Goal: Contribute content

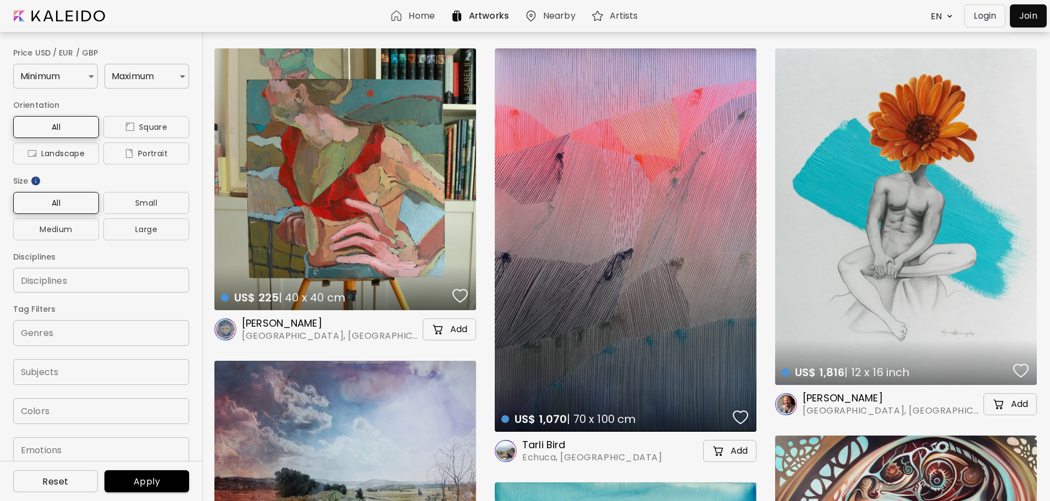
click at [989, 15] on p "Login" at bounding box center [985, 15] width 23 height 13
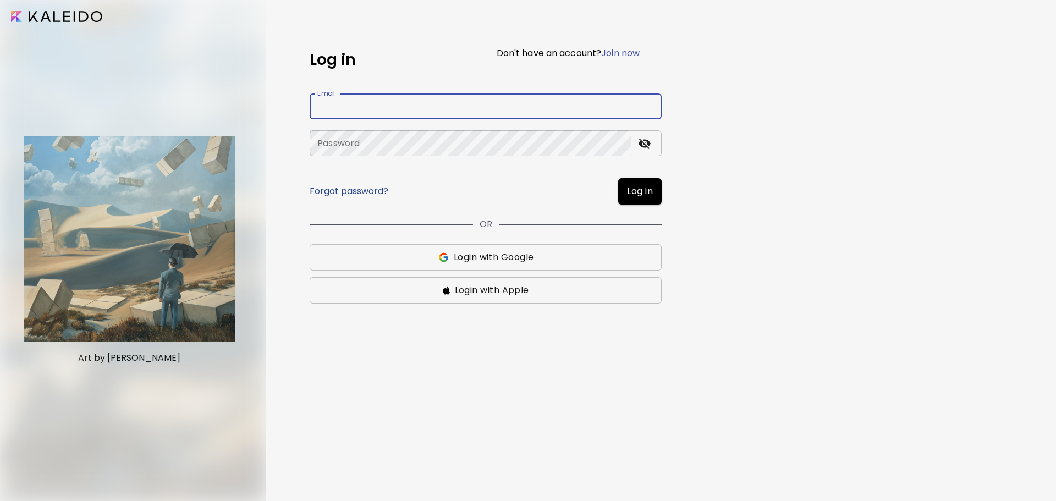
click at [526, 103] on input "email" at bounding box center [486, 106] width 352 height 26
click at [536, 104] on input "email" at bounding box center [486, 106] width 352 height 26
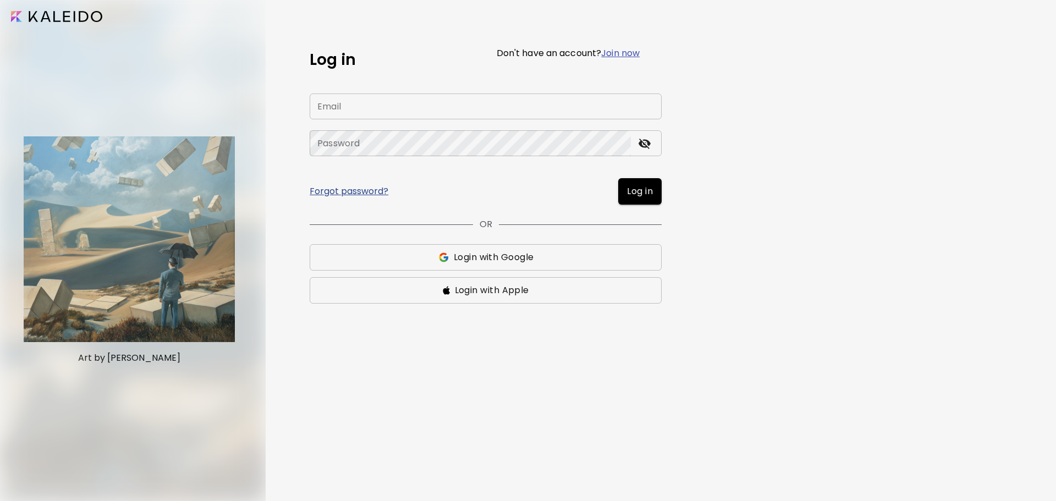
click at [740, 108] on div "Log in Don't have an account? Join now Email Email Password Password Forgot pas…" at bounding box center [661, 250] width 790 height 501
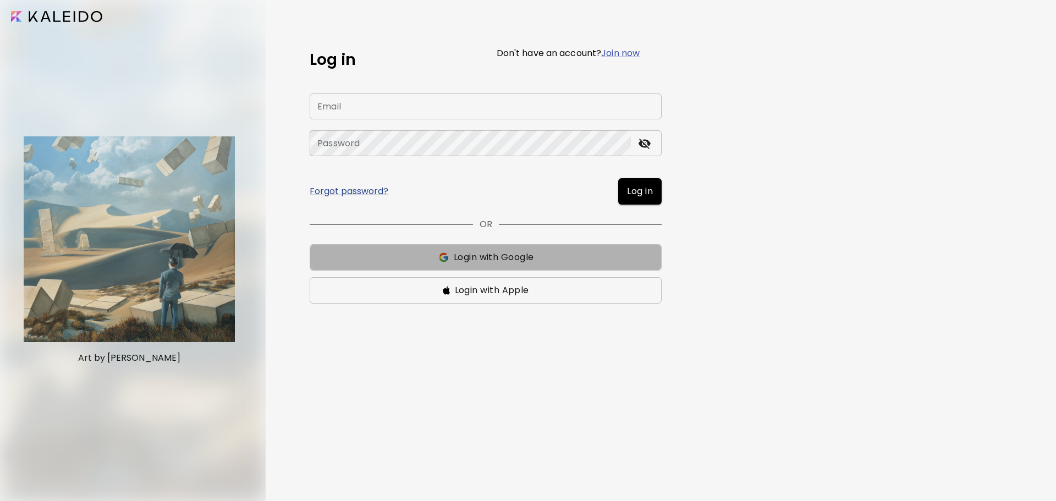
click at [543, 254] on span "Login with Google" at bounding box center [485, 257] width 334 height 13
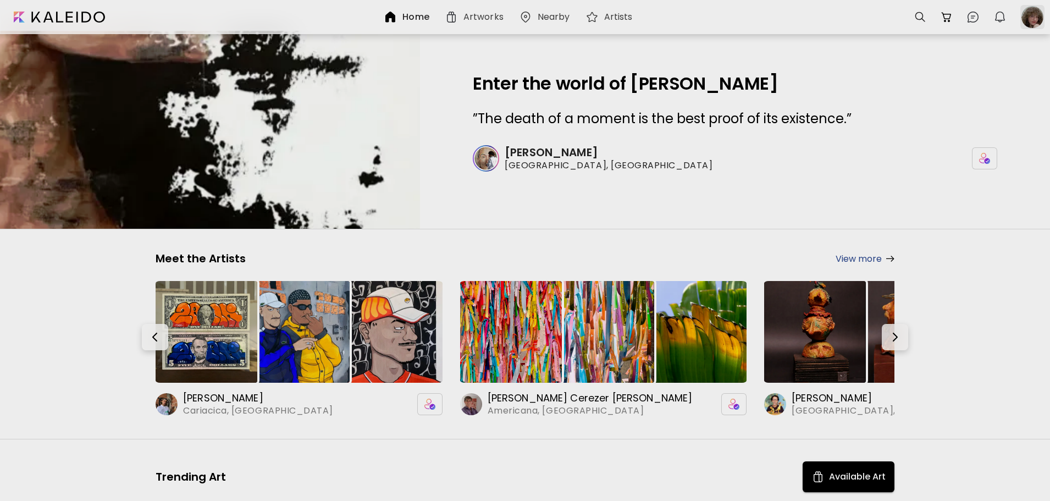
click at [1042, 12] on div at bounding box center [1033, 17] width 24 height 24
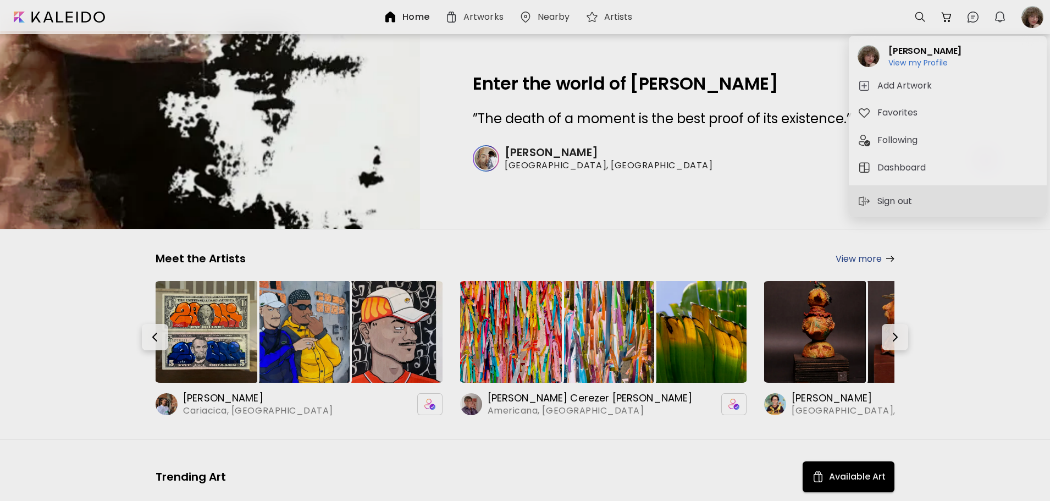
click at [493, 153] on div at bounding box center [525, 250] width 1050 height 501
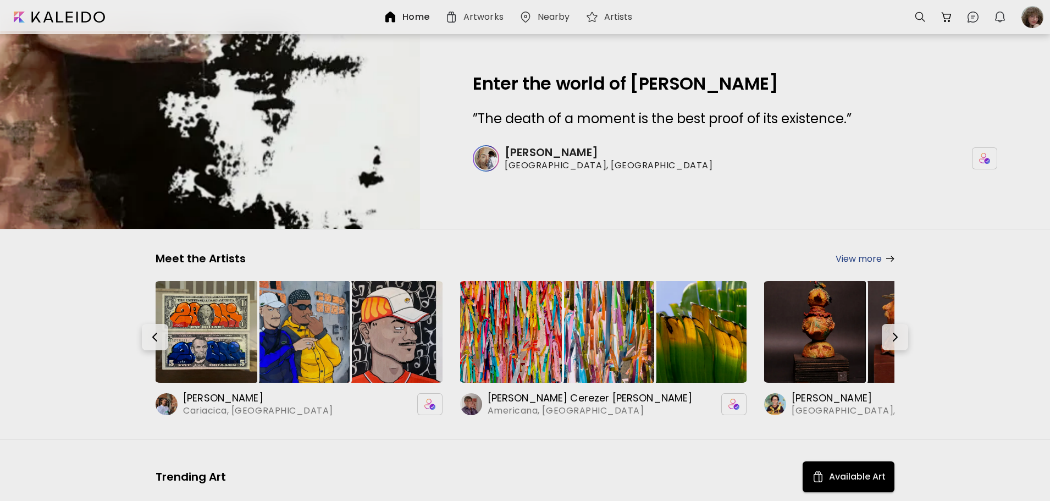
click at [554, 157] on div "[PERSON_NAME] View my Profile View my Profile Add Artwork Favorites Following D…" at bounding box center [525, 252] width 1050 height 497
click at [547, 153] on h6 "[PERSON_NAME]" at bounding box center [618, 152] width 226 height 14
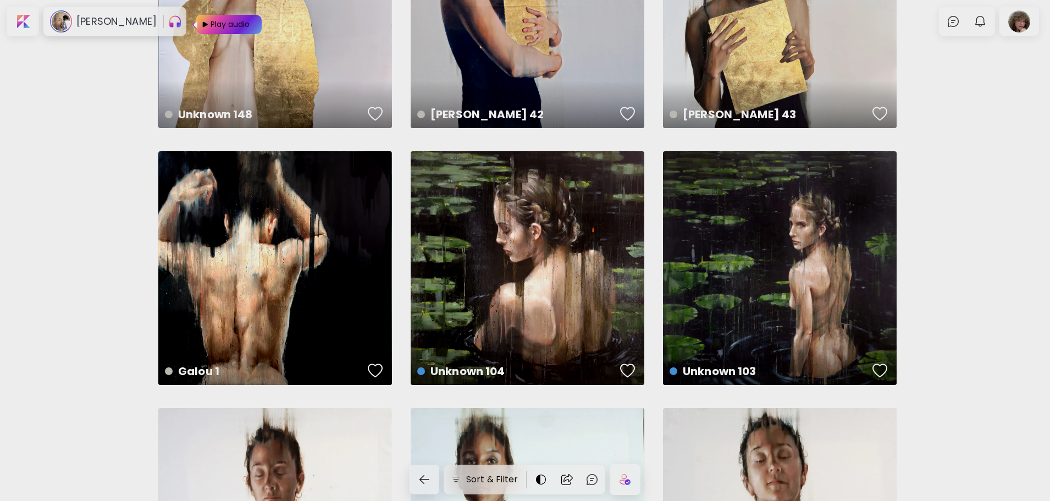
scroll to position [330, 0]
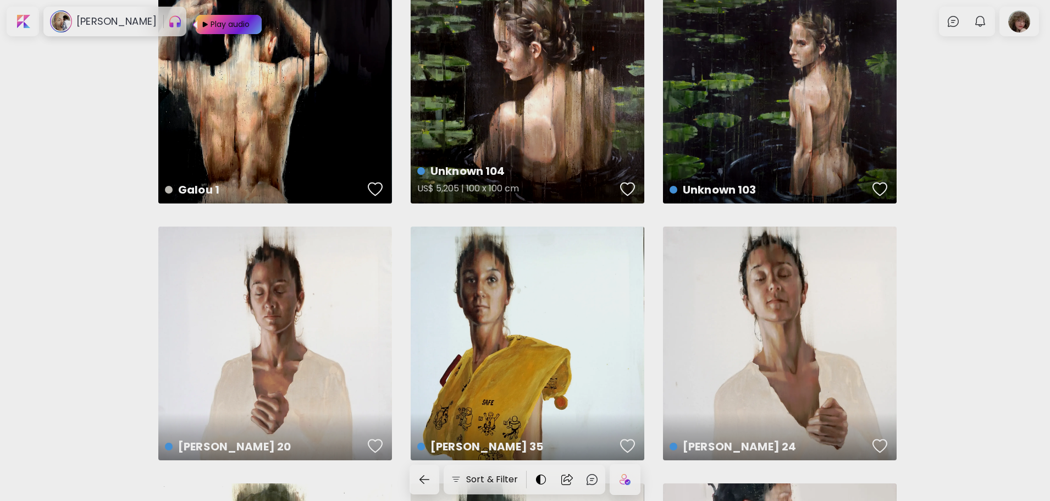
click at [533, 99] on div "Unknown 104 US$ 5,205 | 100 x 100 cm" at bounding box center [528, 87] width 234 height 234
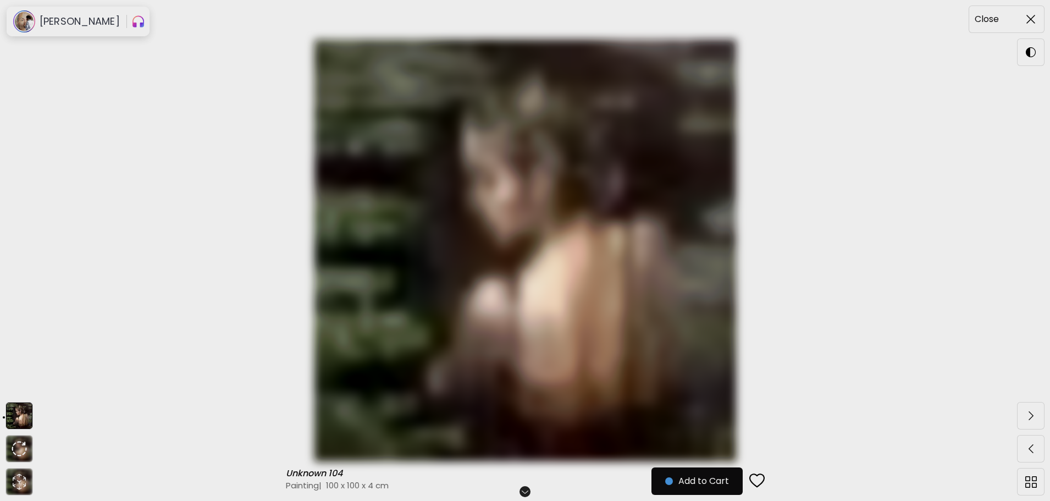
click at [1021, 19] on span at bounding box center [1031, 19] width 23 height 23
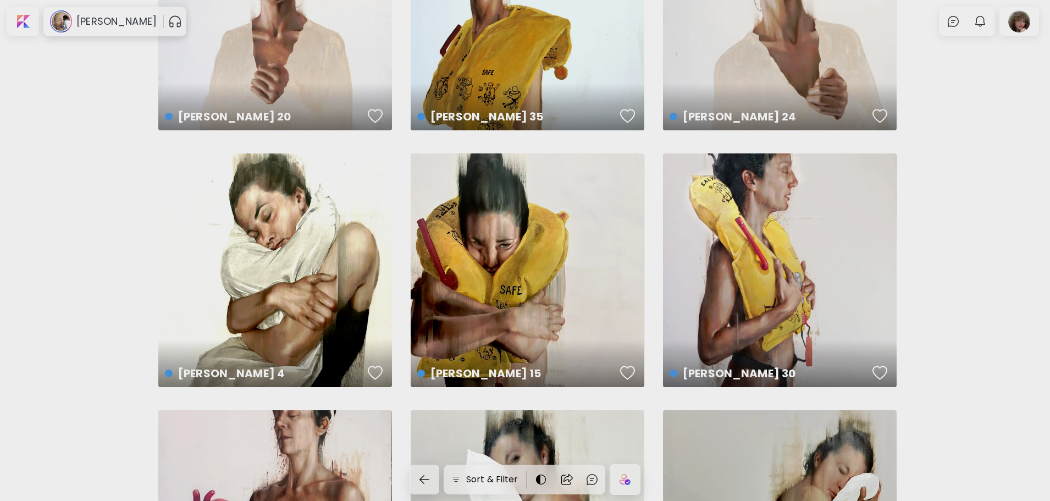
scroll to position [550, 0]
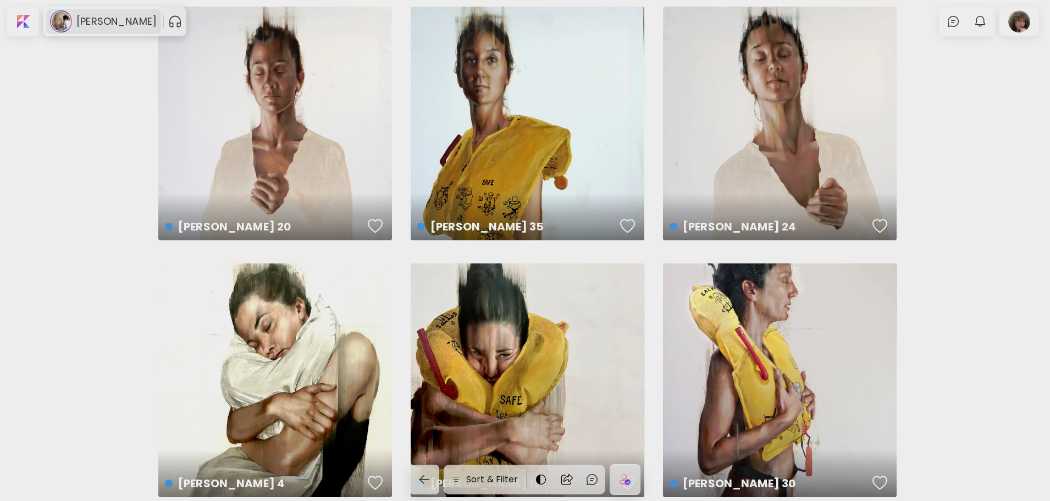
click at [95, 23] on h6 "[PERSON_NAME]" at bounding box center [116, 21] width 80 height 13
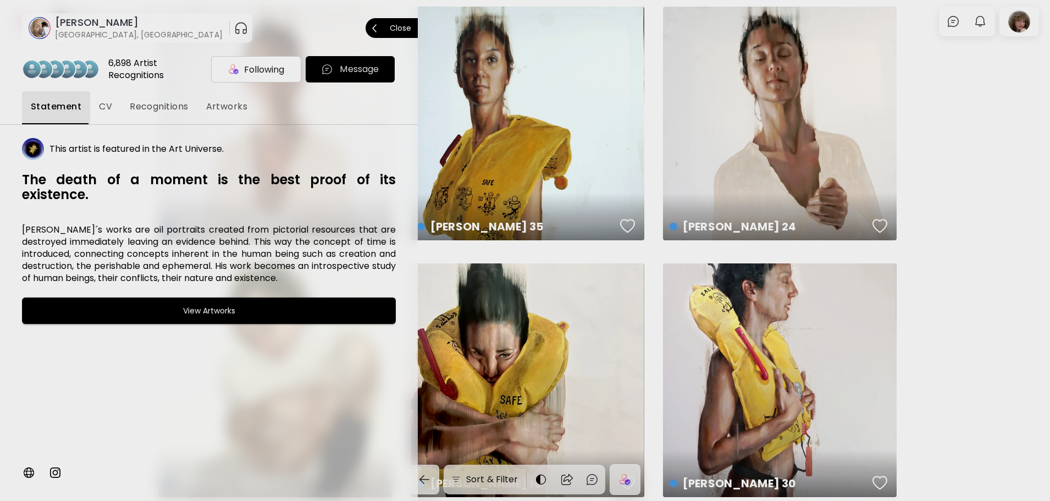
click at [42, 25] on image at bounding box center [40, 28] width 22 height 22
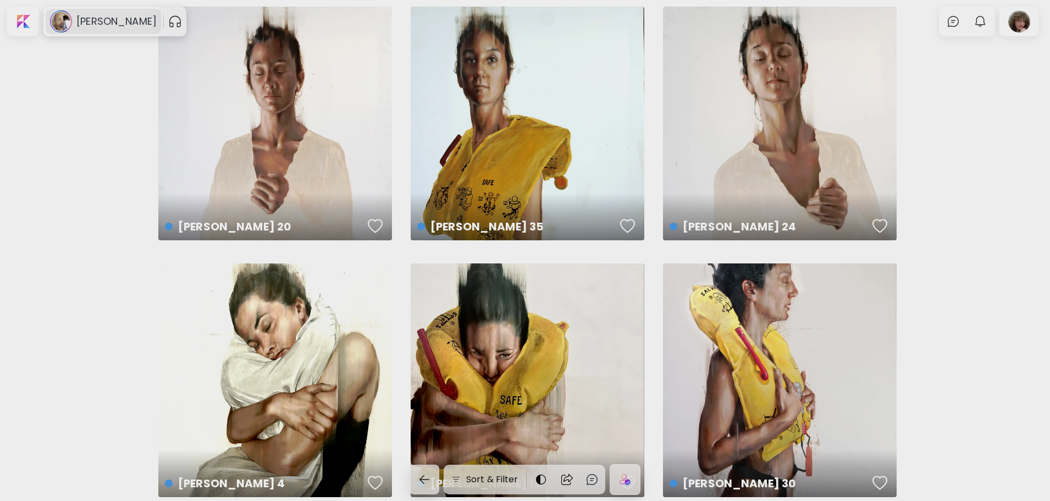
click at [81, 23] on h6 "[PERSON_NAME]" at bounding box center [116, 21] width 80 height 13
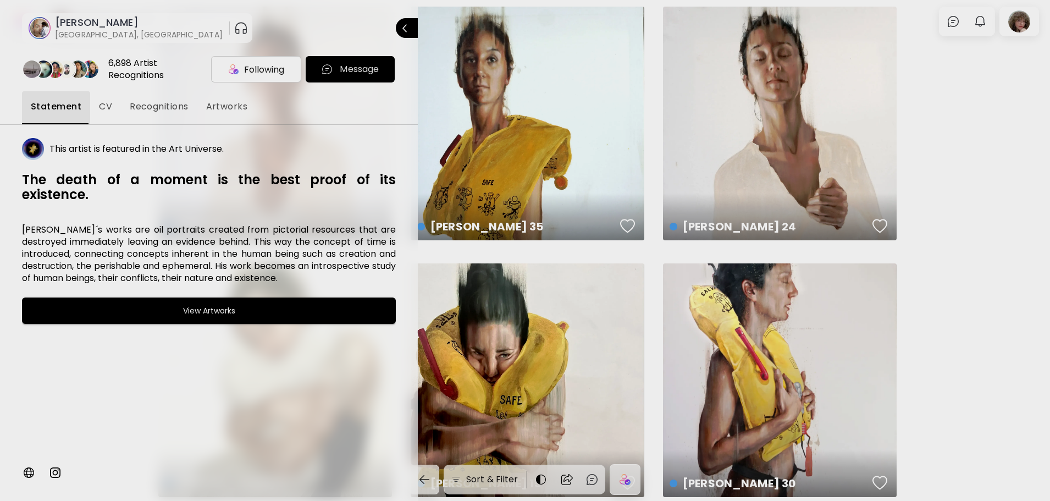
click at [979, 255] on div at bounding box center [525, 250] width 1050 height 501
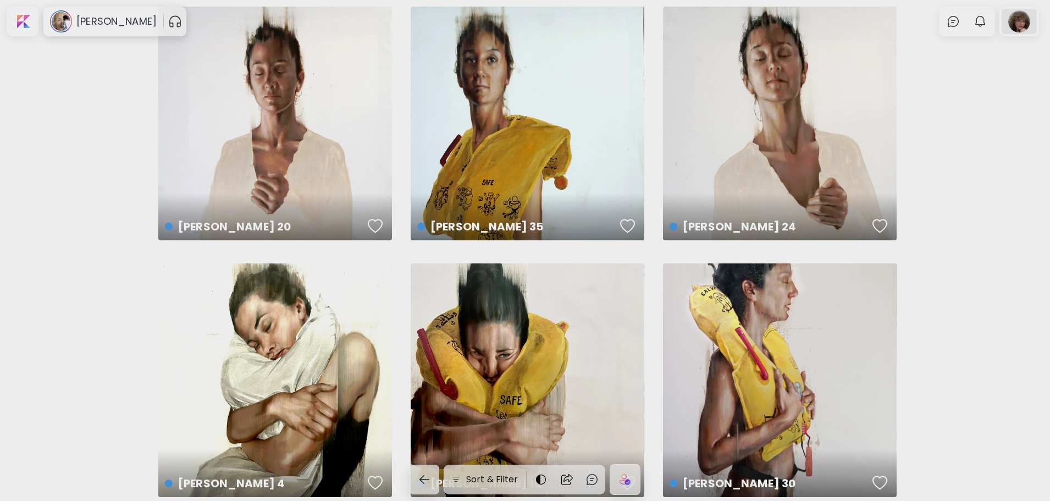
click at [1025, 32] on div at bounding box center [1019, 21] width 35 height 25
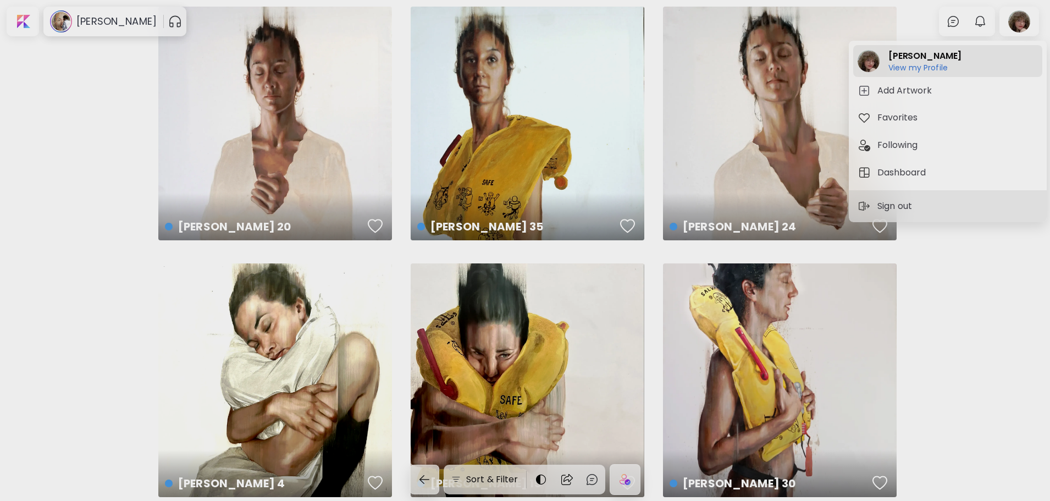
click at [938, 63] on h6 "View my Profile" at bounding box center [925, 68] width 73 height 10
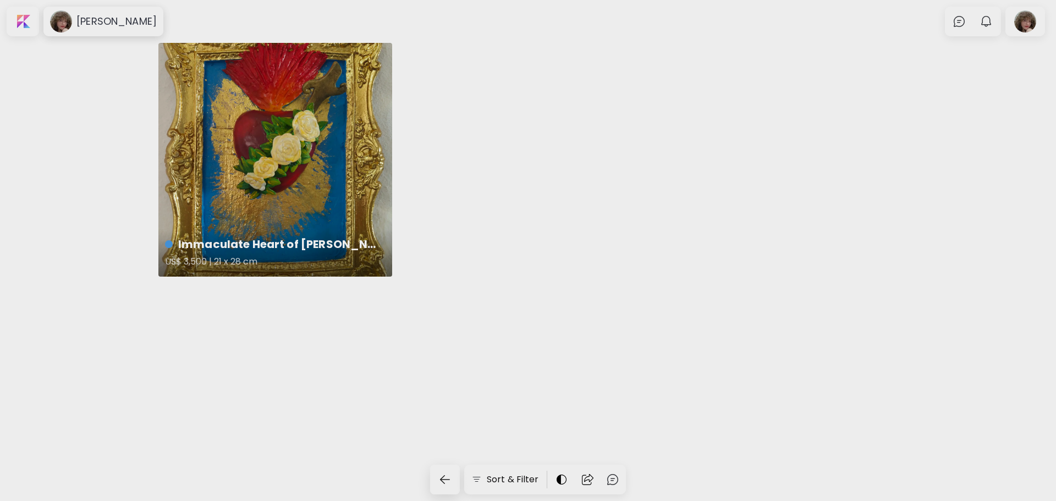
click at [240, 155] on div "Immaculate Heart of [PERSON_NAME] US$ 3,500 | 21 x 28 cm" at bounding box center [275, 160] width 234 height 234
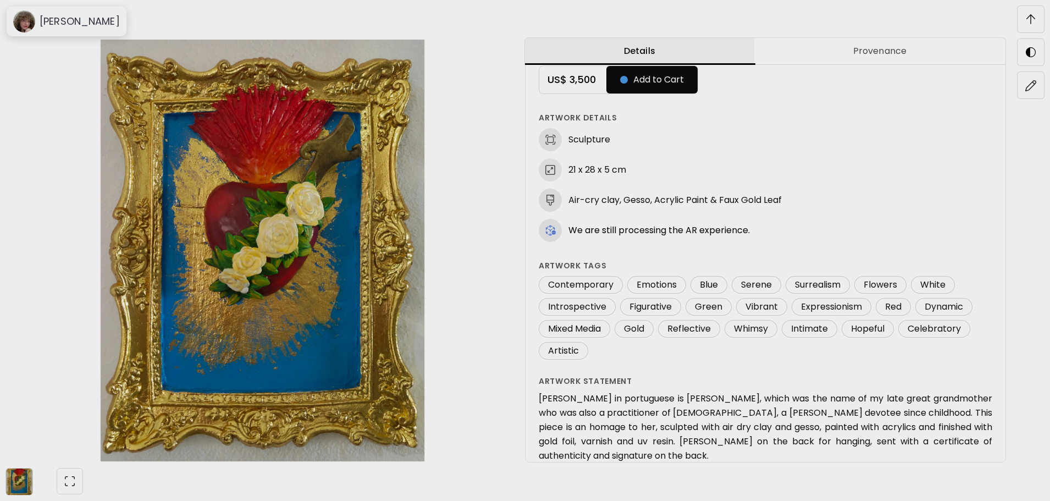
scroll to position [44, 0]
click at [1034, 78] on span at bounding box center [1031, 85] width 23 height 23
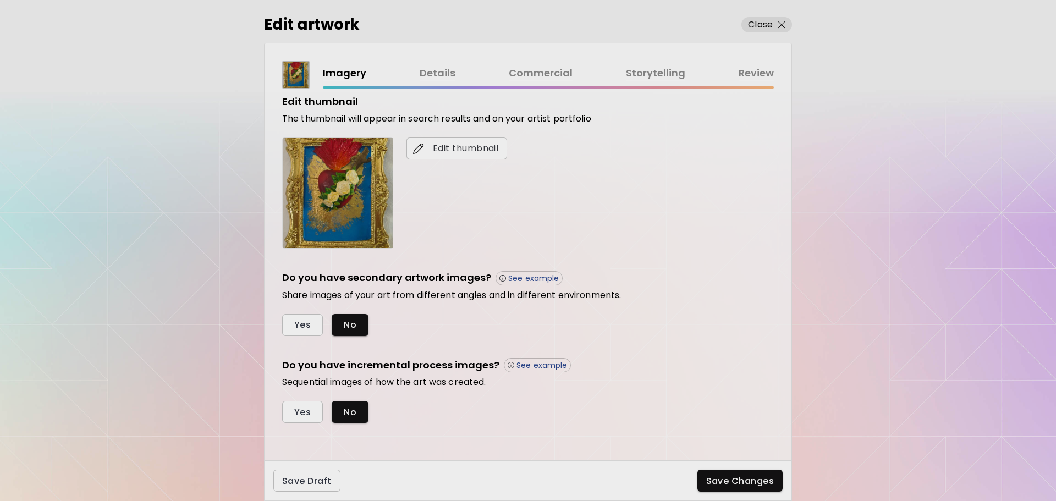
scroll to position [211, 0]
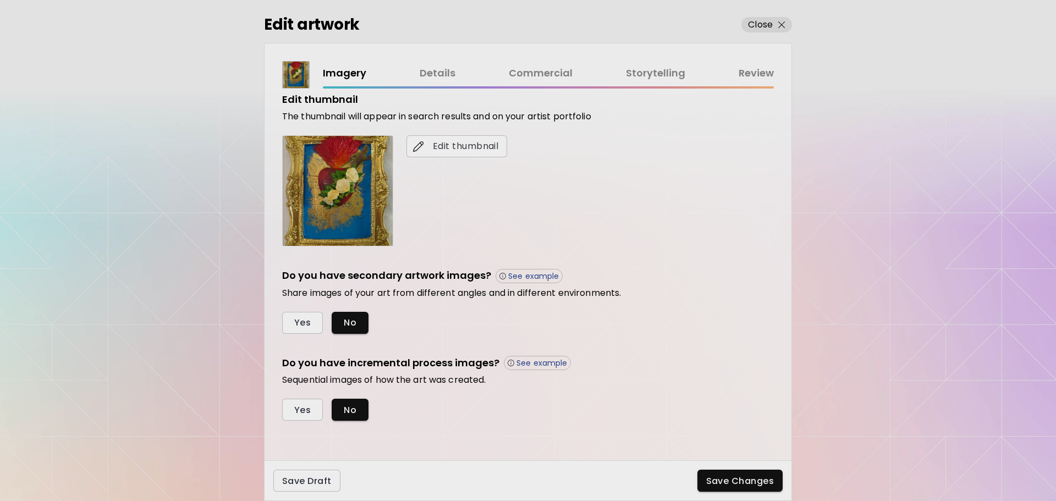
click at [443, 65] on div "Imagery Details Commercial Storytelling Review" at bounding box center [528, 74] width 492 height 27
click at [444, 71] on link "Details" at bounding box center [438, 73] width 36 height 16
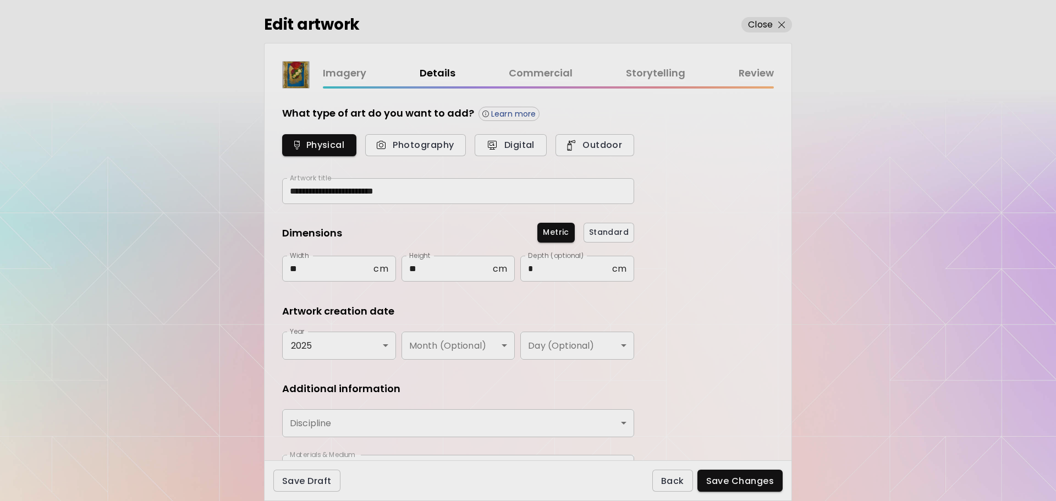
type input "*********"
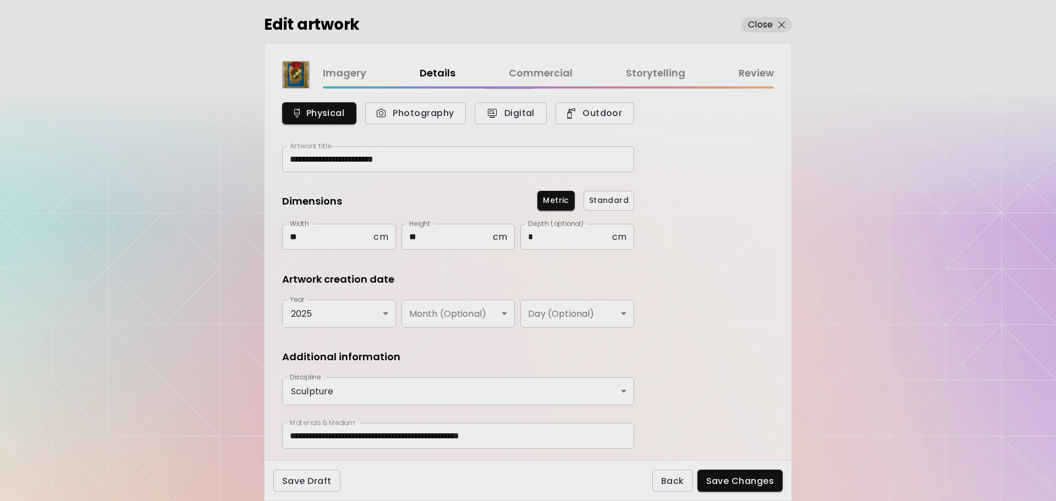
scroll to position [64, 0]
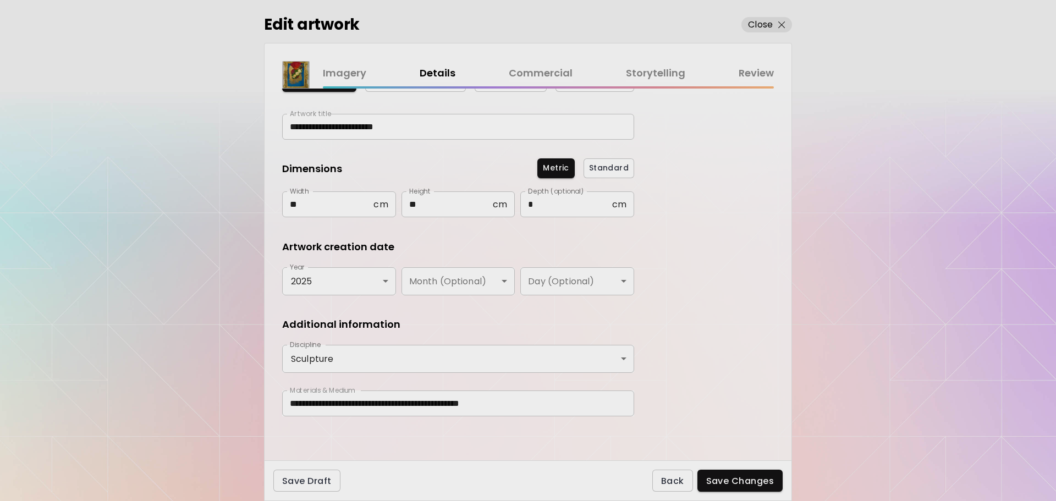
click at [311, 405] on input "**********" at bounding box center [458, 403] width 352 height 26
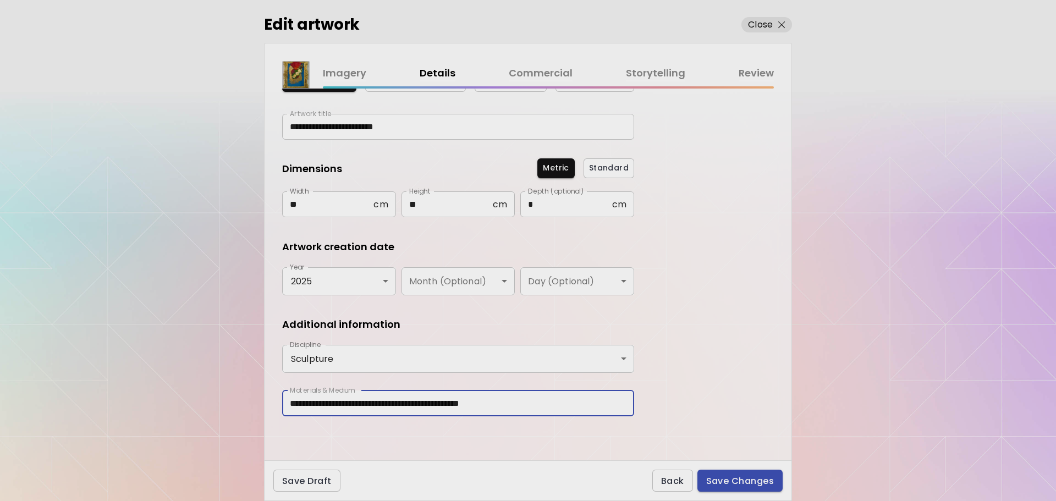
type input "**********"
click at [756, 482] on span "Save Changes" at bounding box center [740, 481] width 68 height 12
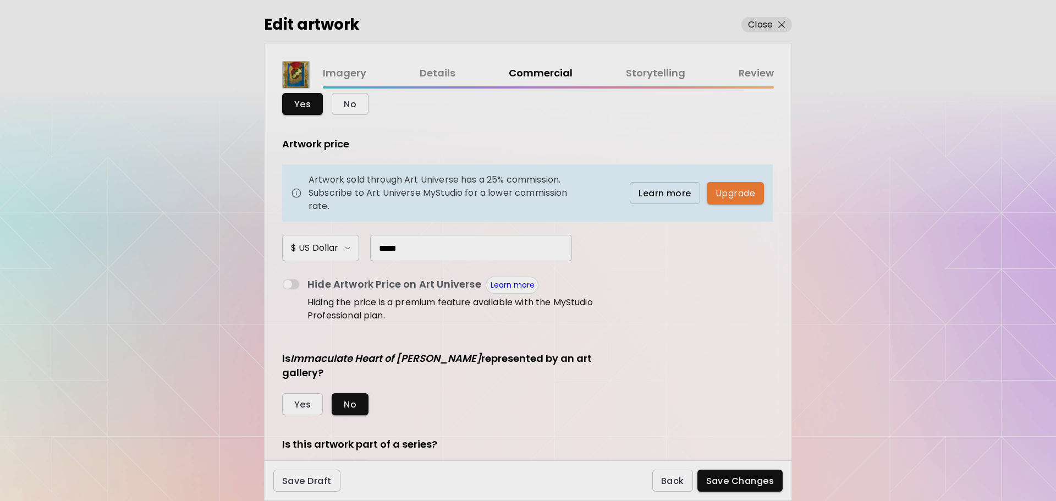
scroll to position [82, 0]
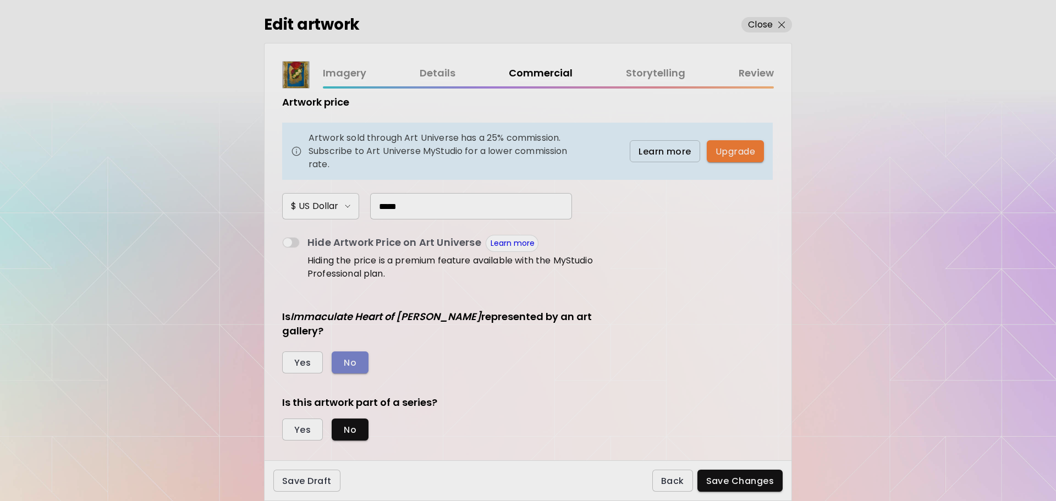
click at [351, 357] on span "No" at bounding box center [350, 363] width 13 height 12
click at [350, 424] on span "No" at bounding box center [350, 430] width 13 height 12
click at [746, 480] on span "Save Changes" at bounding box center [740, 481] width 68 height 12
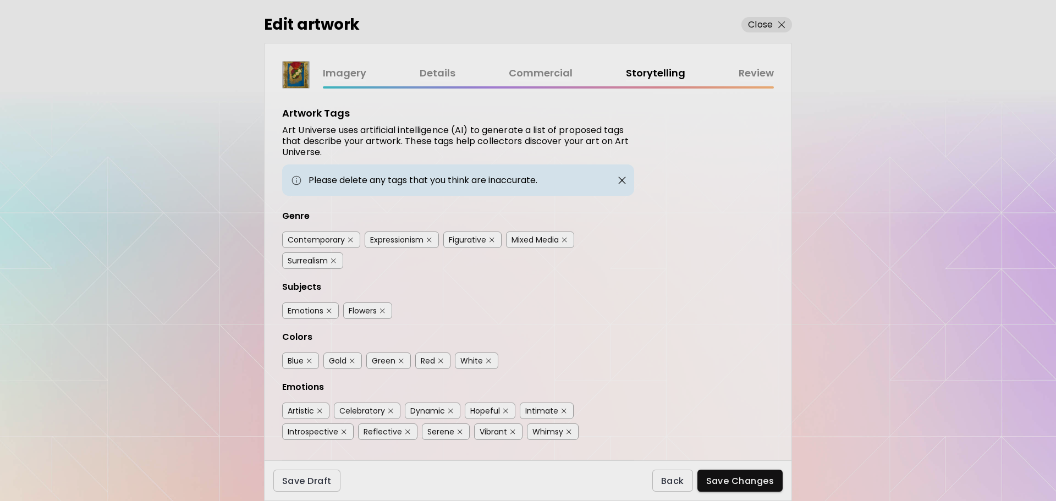
click at [618, 183] on img "button" at bounding box center [621, 180] width 11 height 11
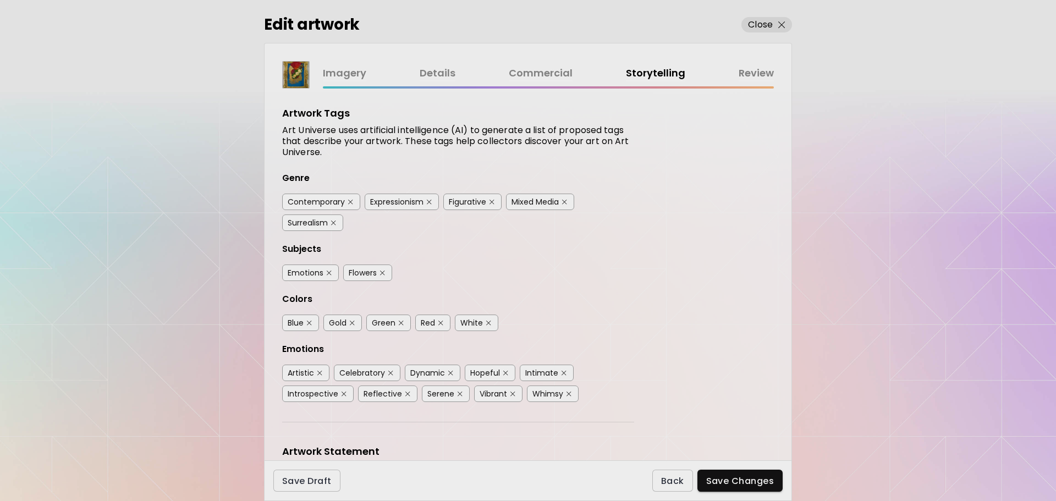
click at [535, 79] on link "Commercial" at bounding box center [541, 73] width 64 height 16
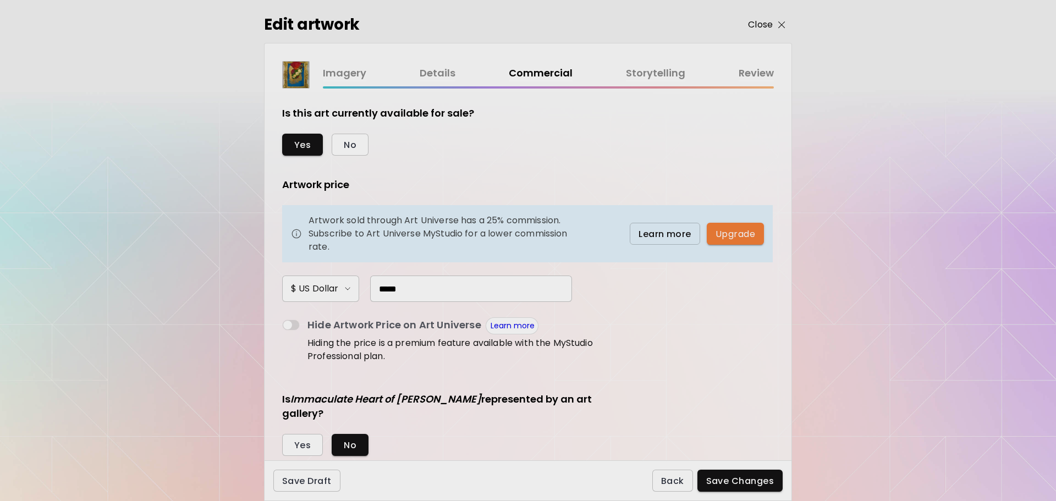
click at [771, 22] on p "Close" at bounding box center [760, 24] width 25 height 13
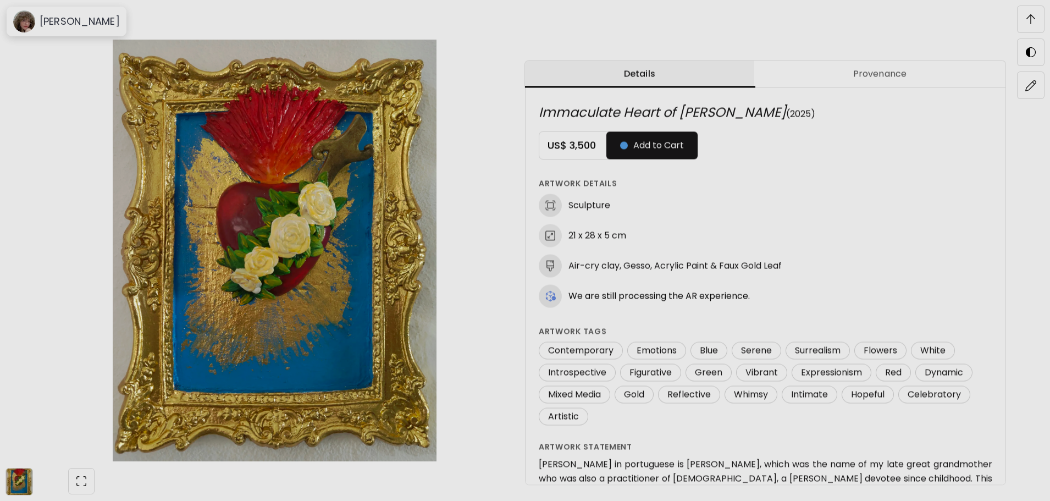
scroll to position [3, 0]
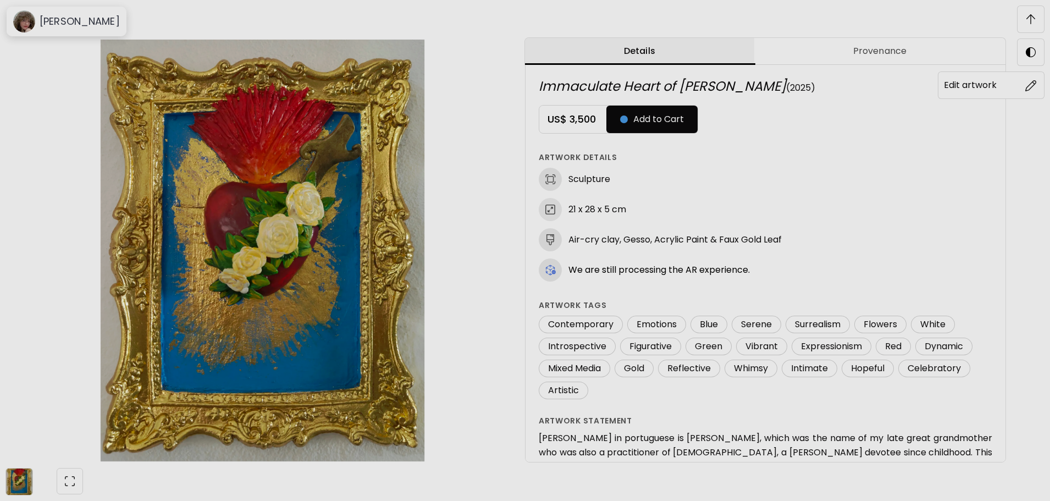
click at [1023, 90] on span at bounding box center [1031, 85] width 23 height 23
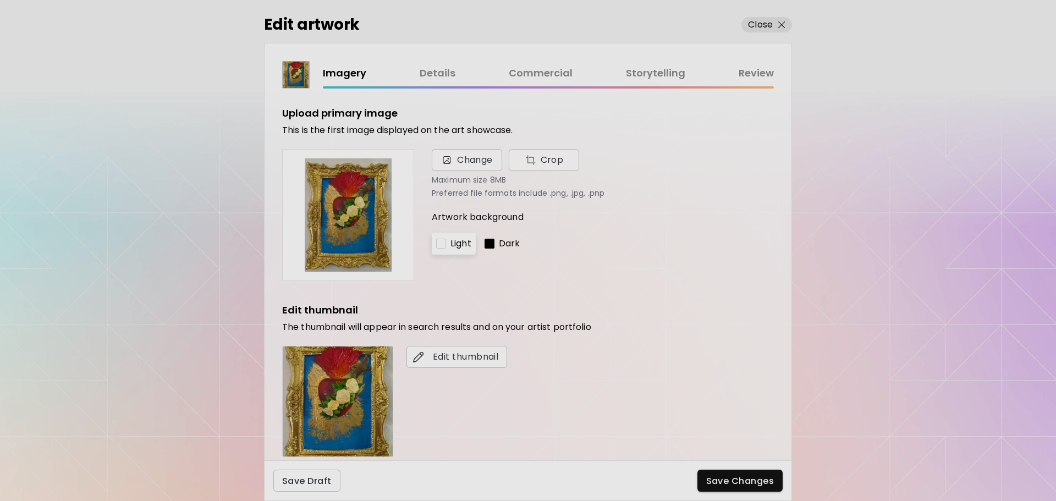
click at [446, 75] on link "Details" at bounding box center [438, 73] width 36 height 16
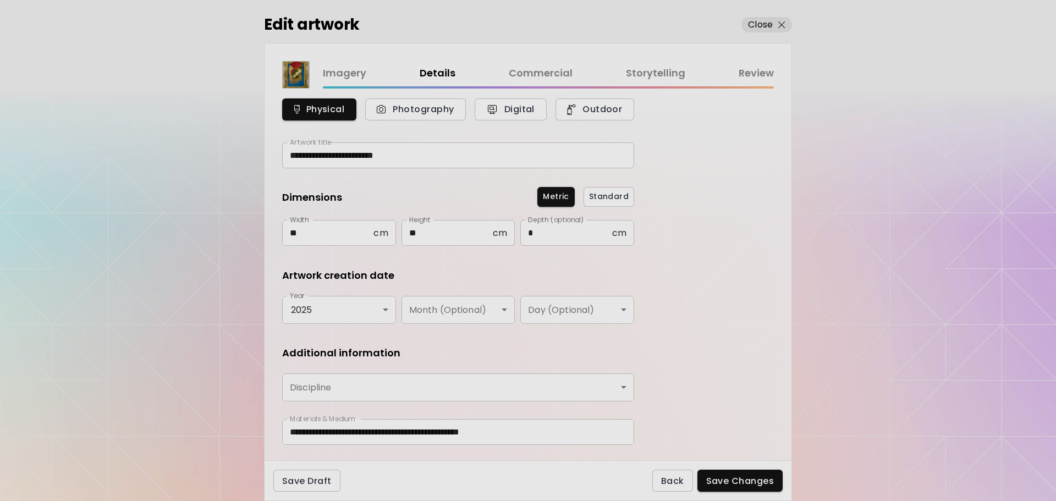
type input "*********"
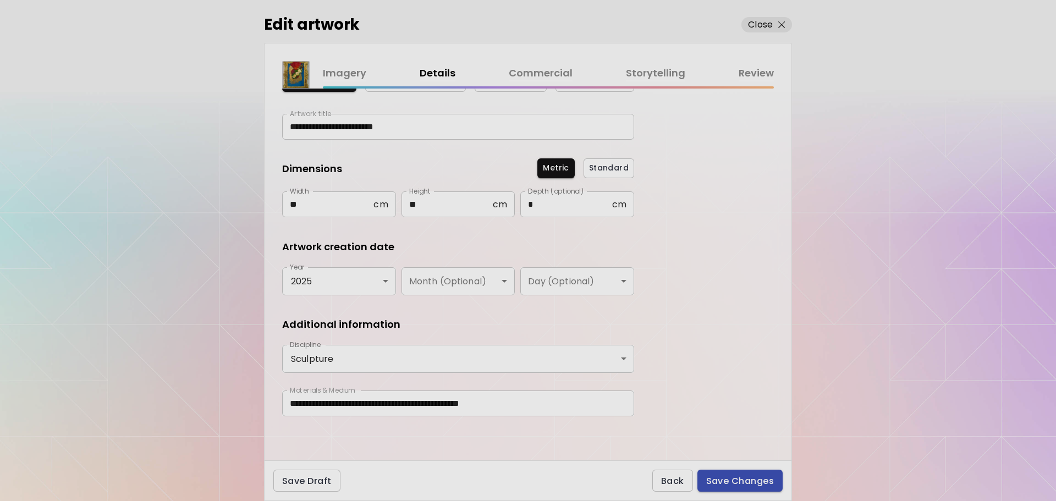
click at [746, 483] on span "Save Changes" at bounding box center [740, 481] width 68 height 12
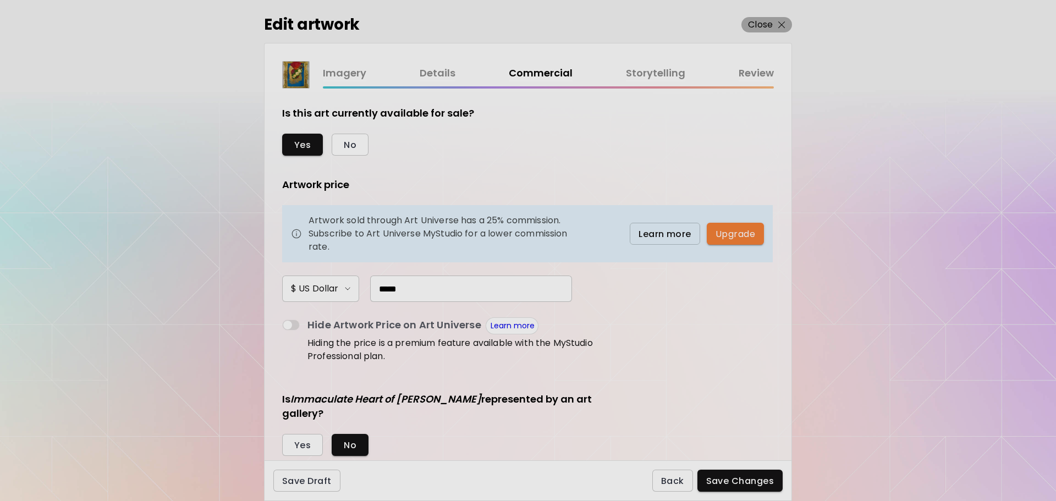
click at [771, 24] on p "Close" at bounding box center [760, 24] width 25 height 13
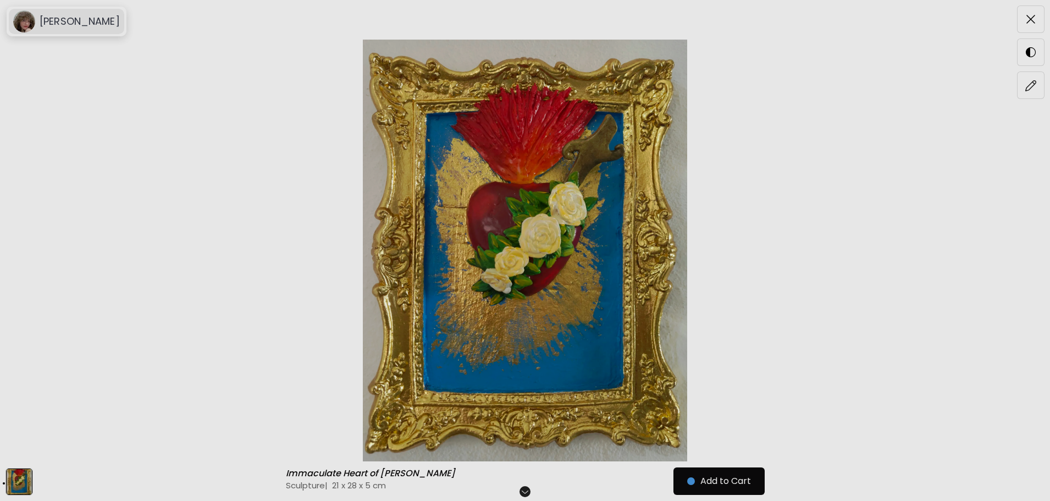
click at [57, 20] on h6 "[PERSON_NAME]" at bounding box center [80, 21] width 80 height 13
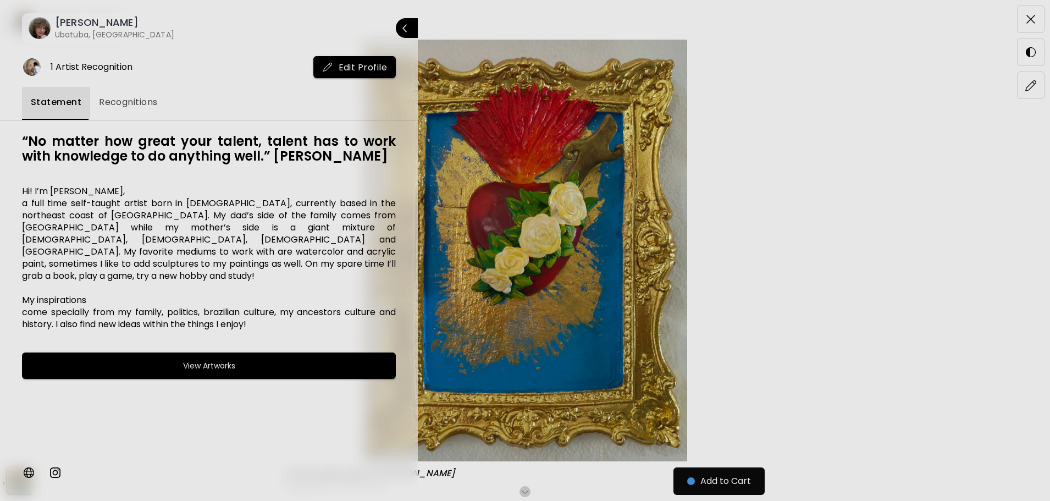
click at [24, 475] on img at bounding box center [28, 472] width 13 height 13
click at [401, 20] on span "Close" at bounding box center [391, 27] width 39 height 23
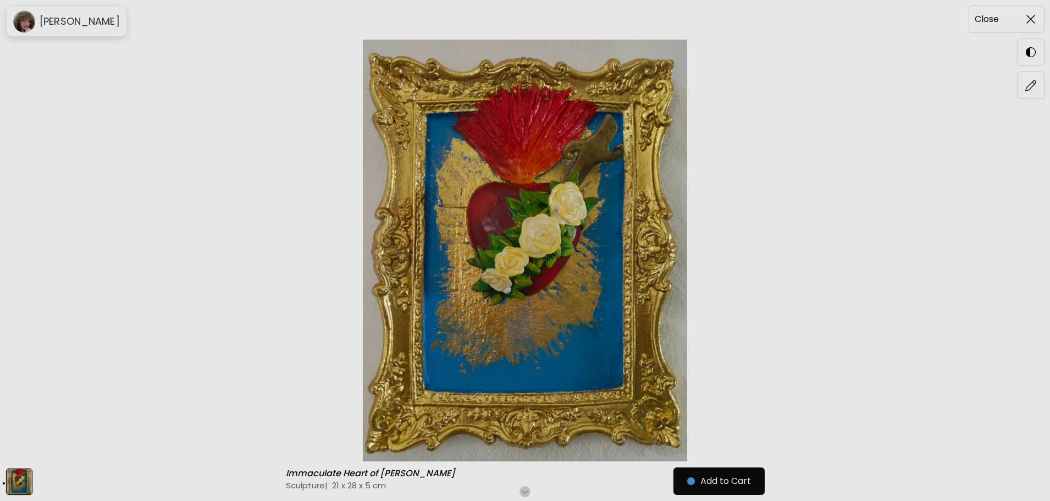
click at [1023, 16] on span at bounding box center [1031, 19] width 23 height 23
